Goal: Task Accomplishment & Management: Manage account settings

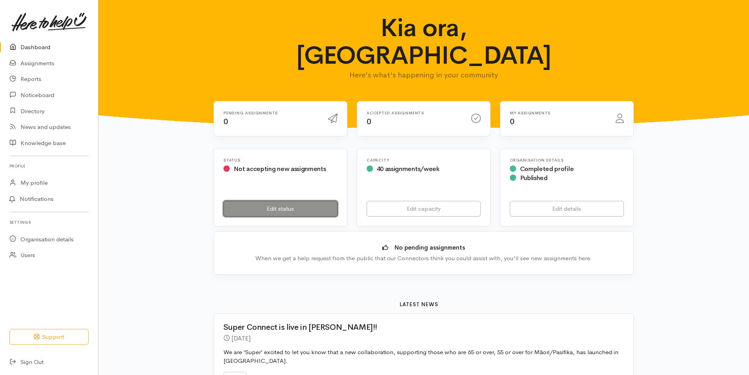
click at [265, 201] on link "Edit status" at bounding box center [280, 209] width 114 height 16
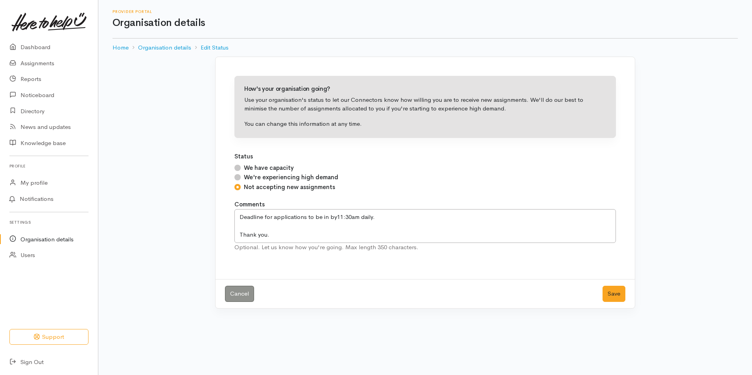
click at [235, 165] on div "We have capacity" at bounding box center [425, 168] width 382 height 9
click at [238, 168] on input "We have capacity" at bounding box center [237, 168] width 6 height 6
radio input "true"
click at [612, 295] on button "Save" at bounding box center [614, 294] width 23 height 16
